Goal: Task Accomplishment & Management: Manage account settings

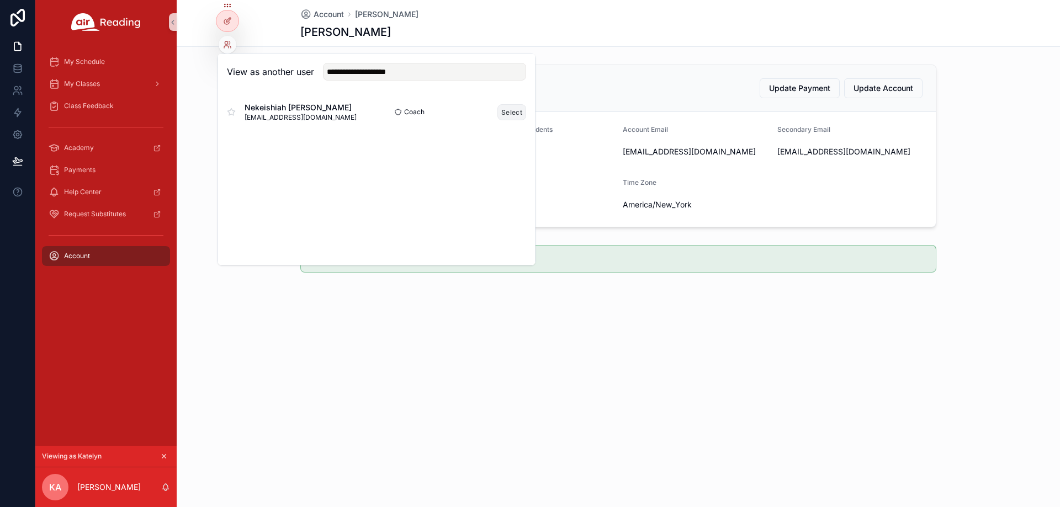
type input "**********"
click at [510, 110] on button "Select" at bounding box center [511, 112] width 29 height 16
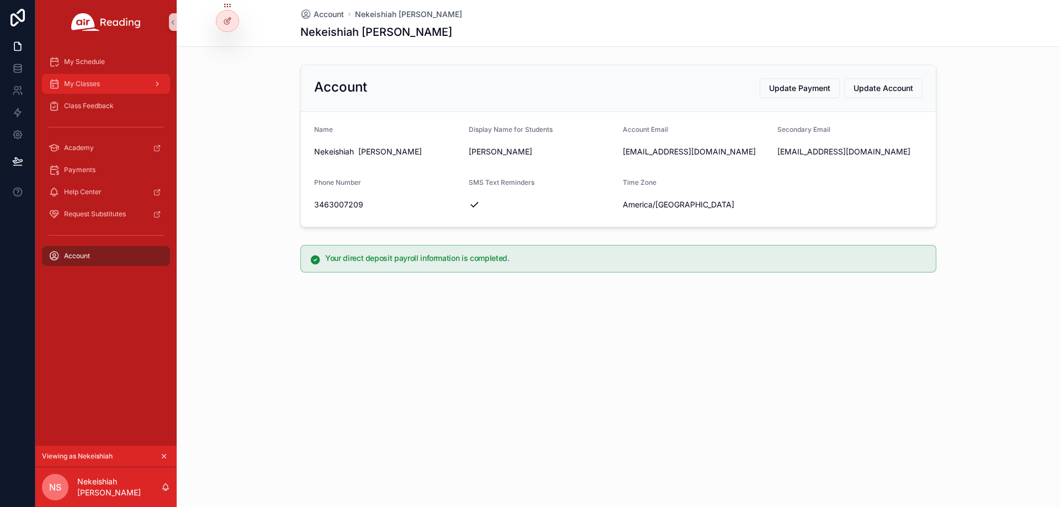
click at [104, 82] on div "My Classes" at bounding box center [106, 84] width 115 height 18
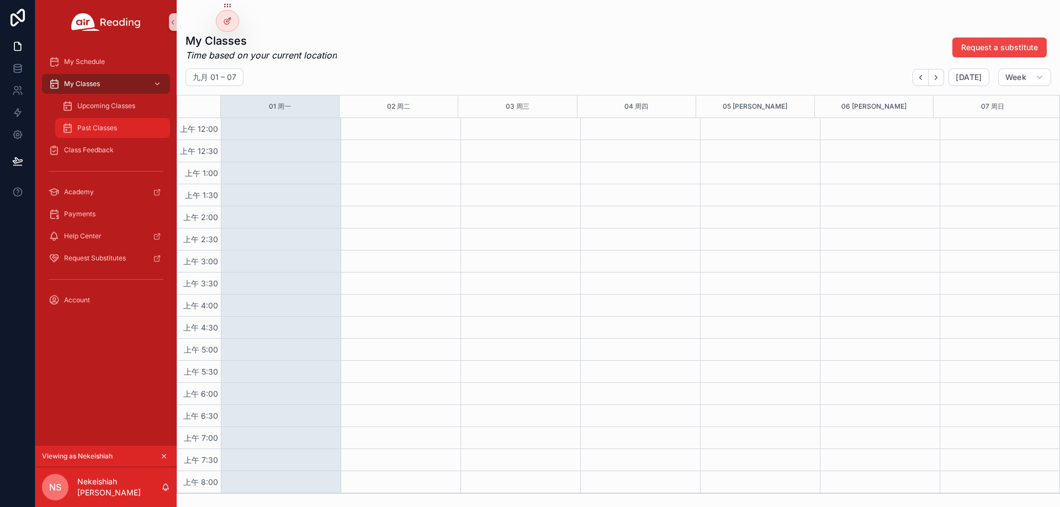
click at [116, 125] on span "Past Classes" at bounding box center [97, 128] width 40 height 9
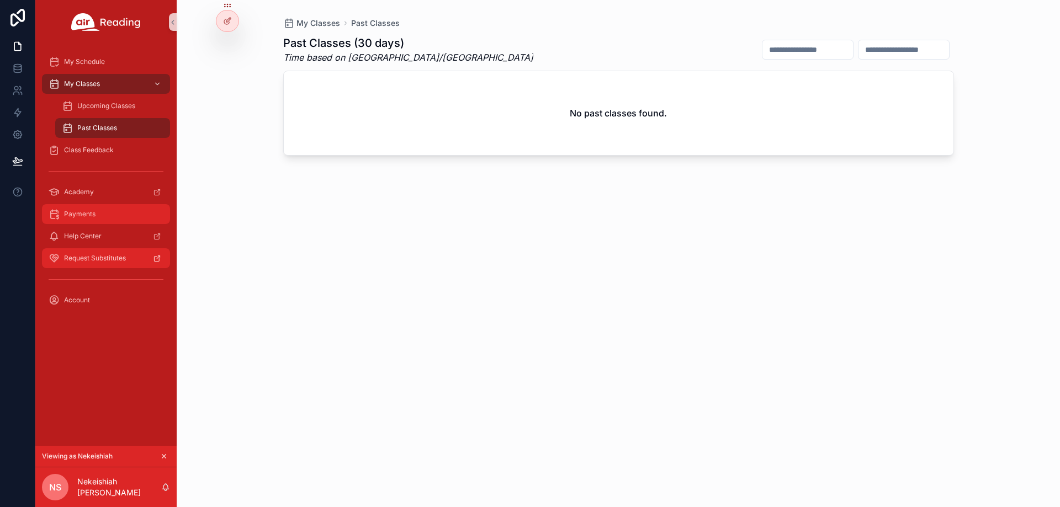
click at [93, 221] on div "Payments" at bounding box center [106, 214] width 115 height 18
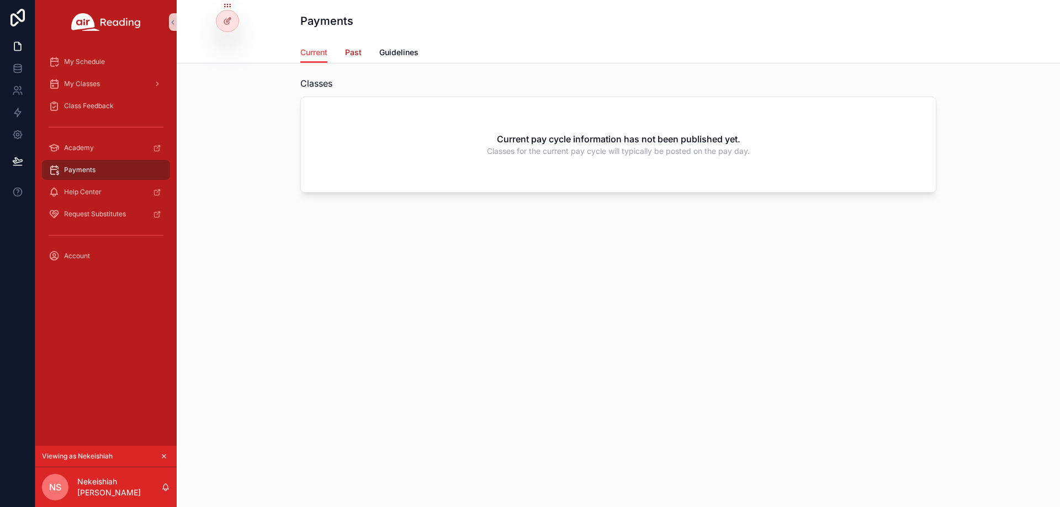
click at [358, 54] on span "Past" at bounding box center [353, 52] width 17 height 11
